Goal: Contribute content: Contribute content

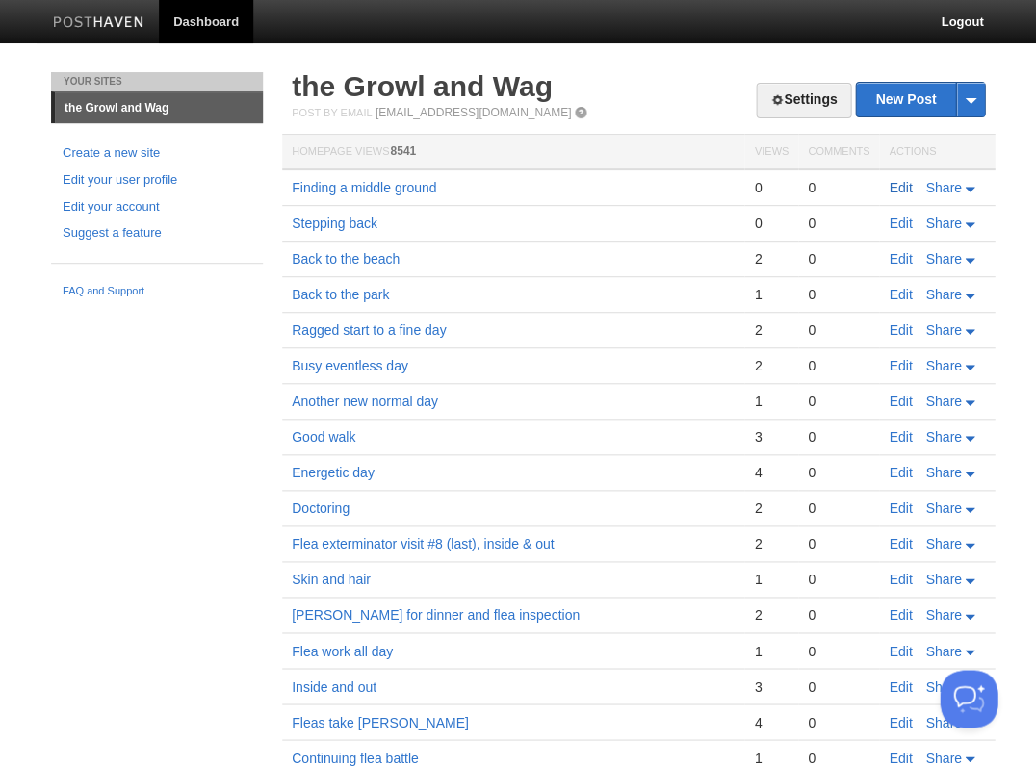
click at [892, 186] on link "Edit" at bounding box center [899, 187] width 23 height 15
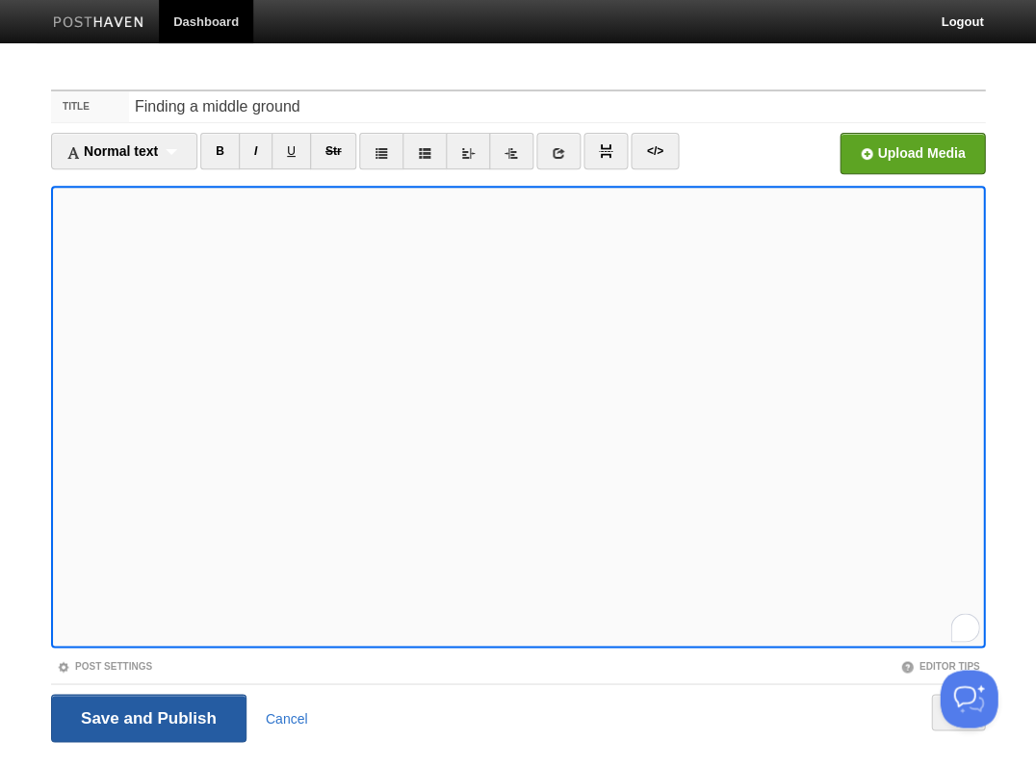
click at [146, 716] on input "Save and Publish" at bounding box center [148, 718] width 195 height 48
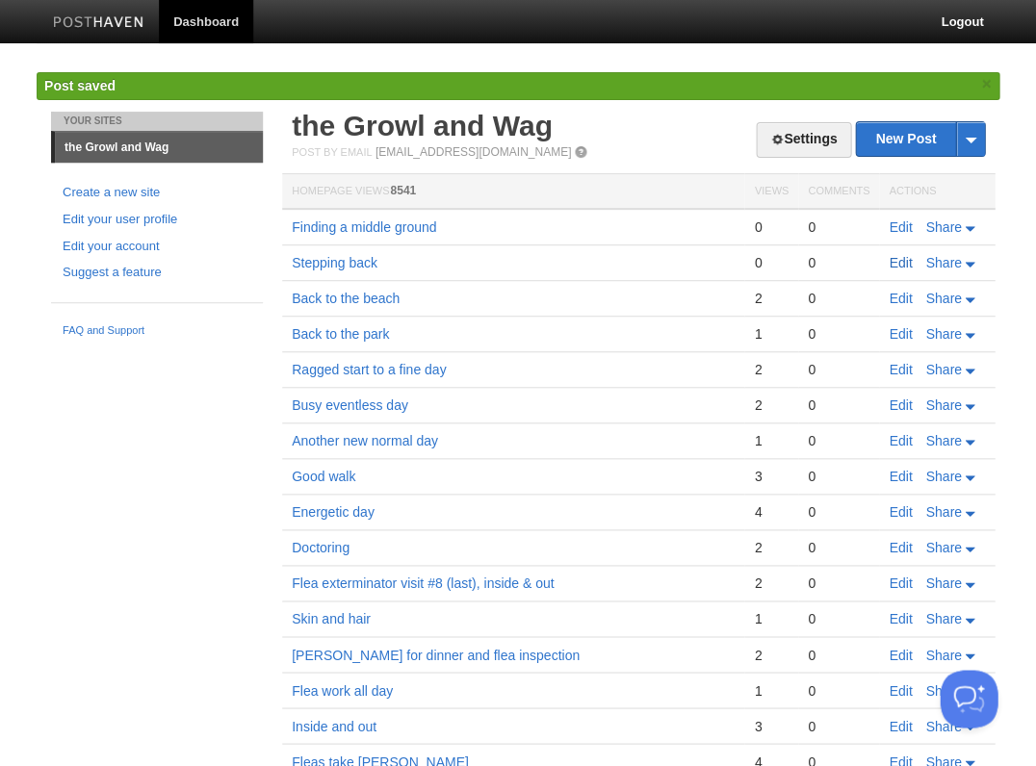
click at [895, 260] on link "Edit" at bounding box center [899, 262] width 23 height 15
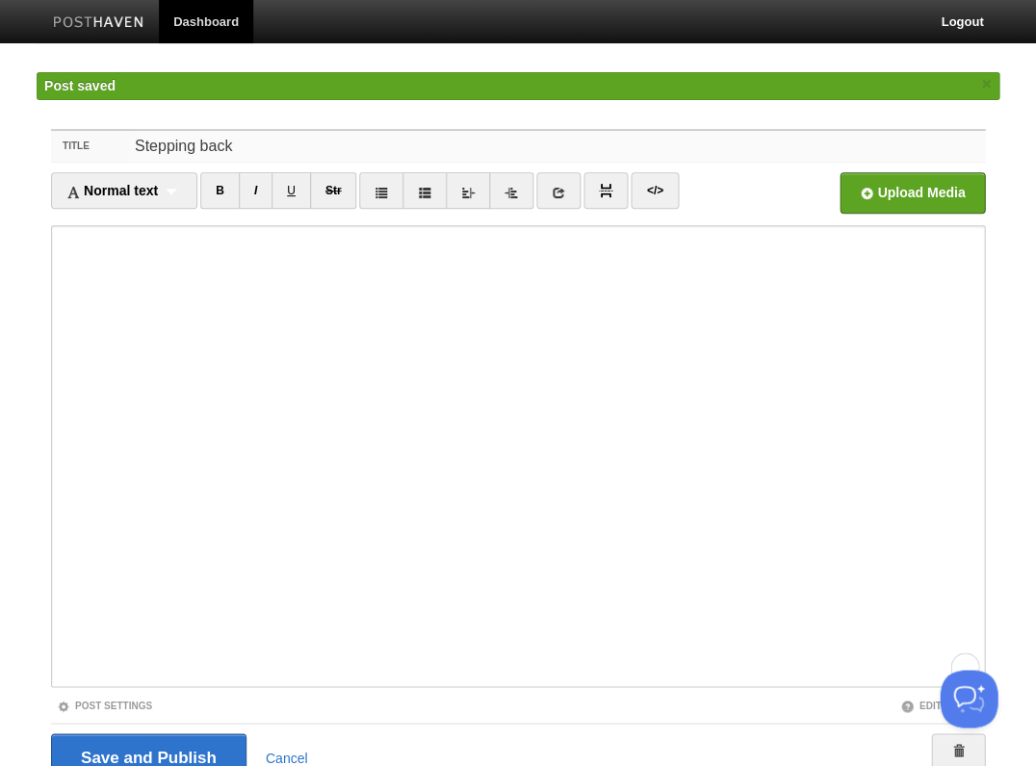
drag, startPoint x: 249, startPoint y: 141, endPoint x: 82, endPoint y: 125, distance: 168.3
click at [82, 125] on div "Title Stepping back Normal text Normal text Heading 1 Heading 2 Heading 3 B I U…" at bounding box center [518, 483] width 962 height 742
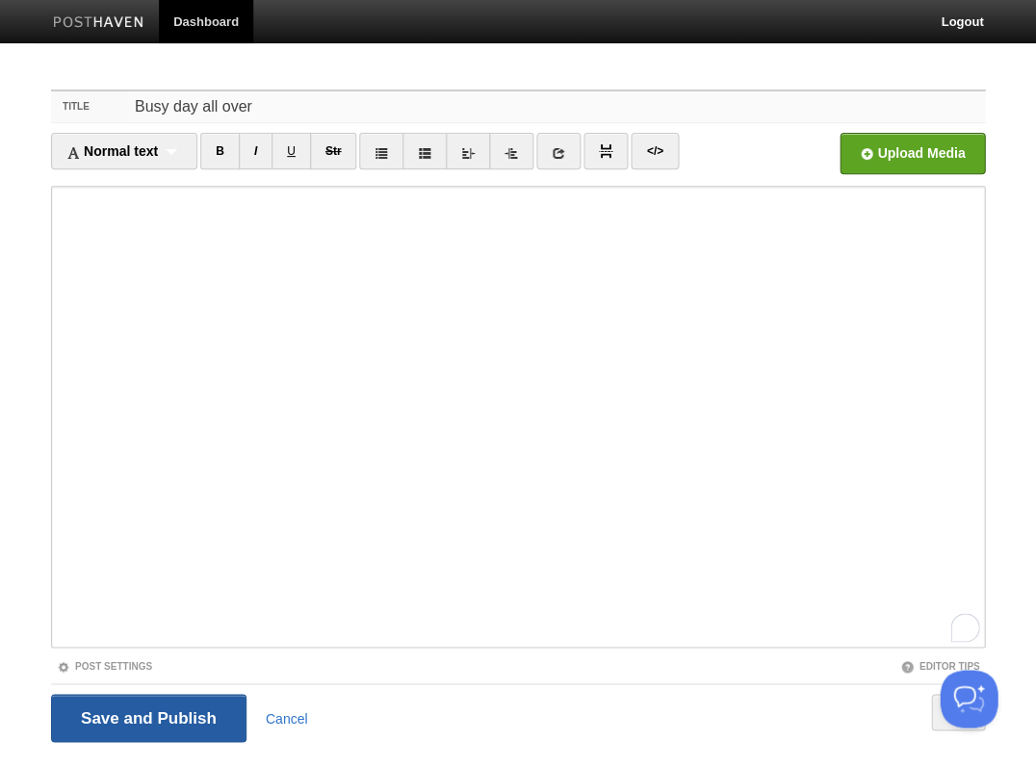
type input "Busy day all over"
click at [158, 706] on input "Save and Publish" at bounding box center [148, 718] width 195 height 48
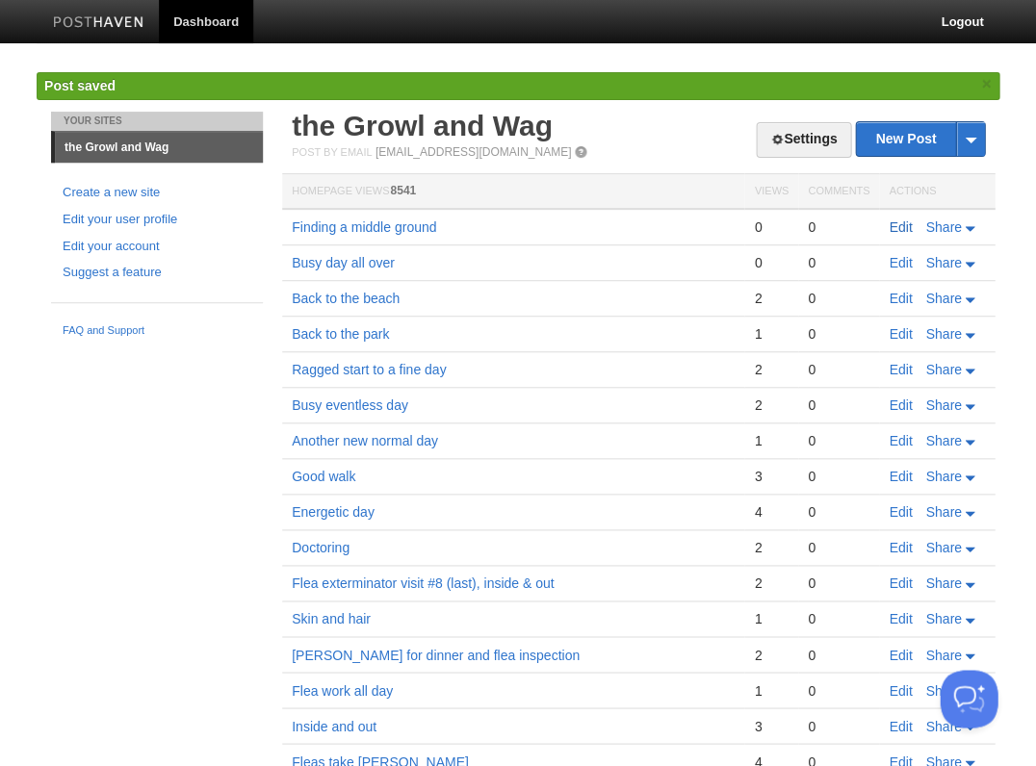
click at [900, 225] on link "Edit" at bounding box center [899, 226] width 23 height 15
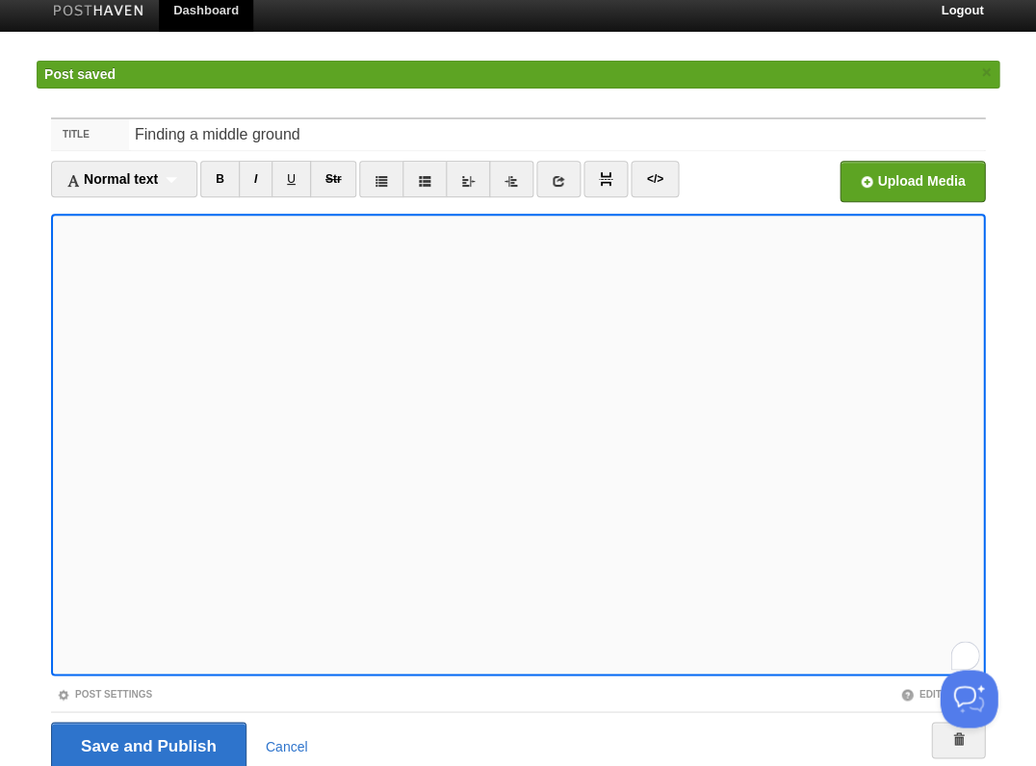
scroll to position [35, 0]
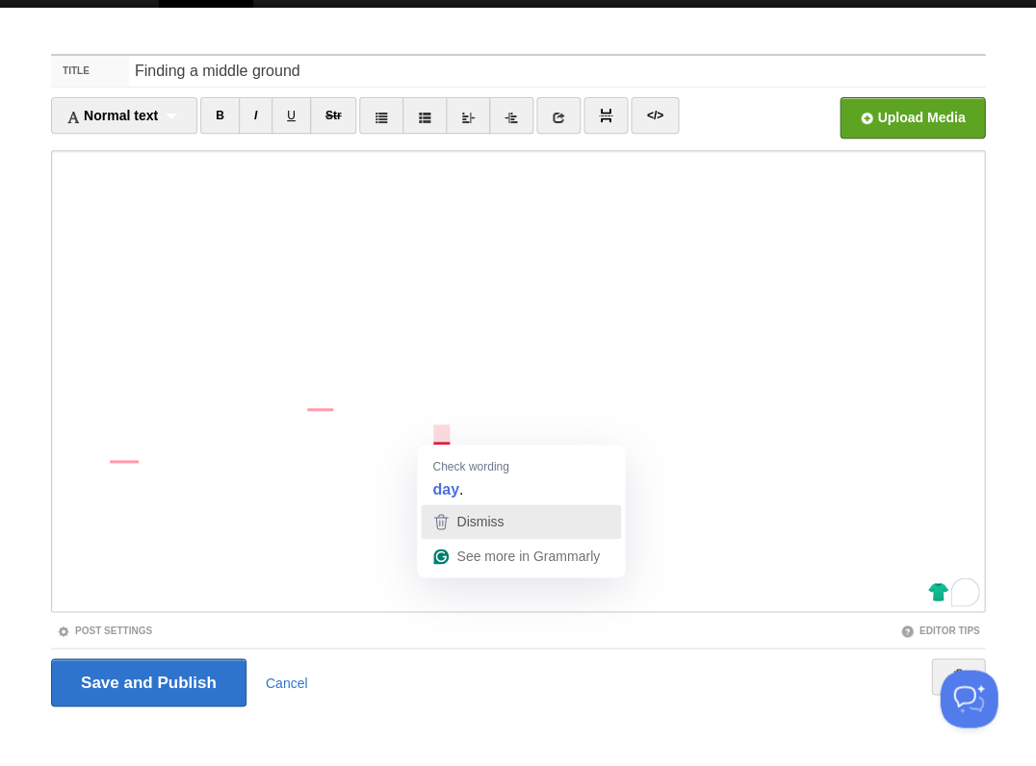
click at [474, 515] on span "Dismiss" at bounding box center [479, 521] width 47 height 15
